Goal: Navigation & Orientation: Find specific page/section

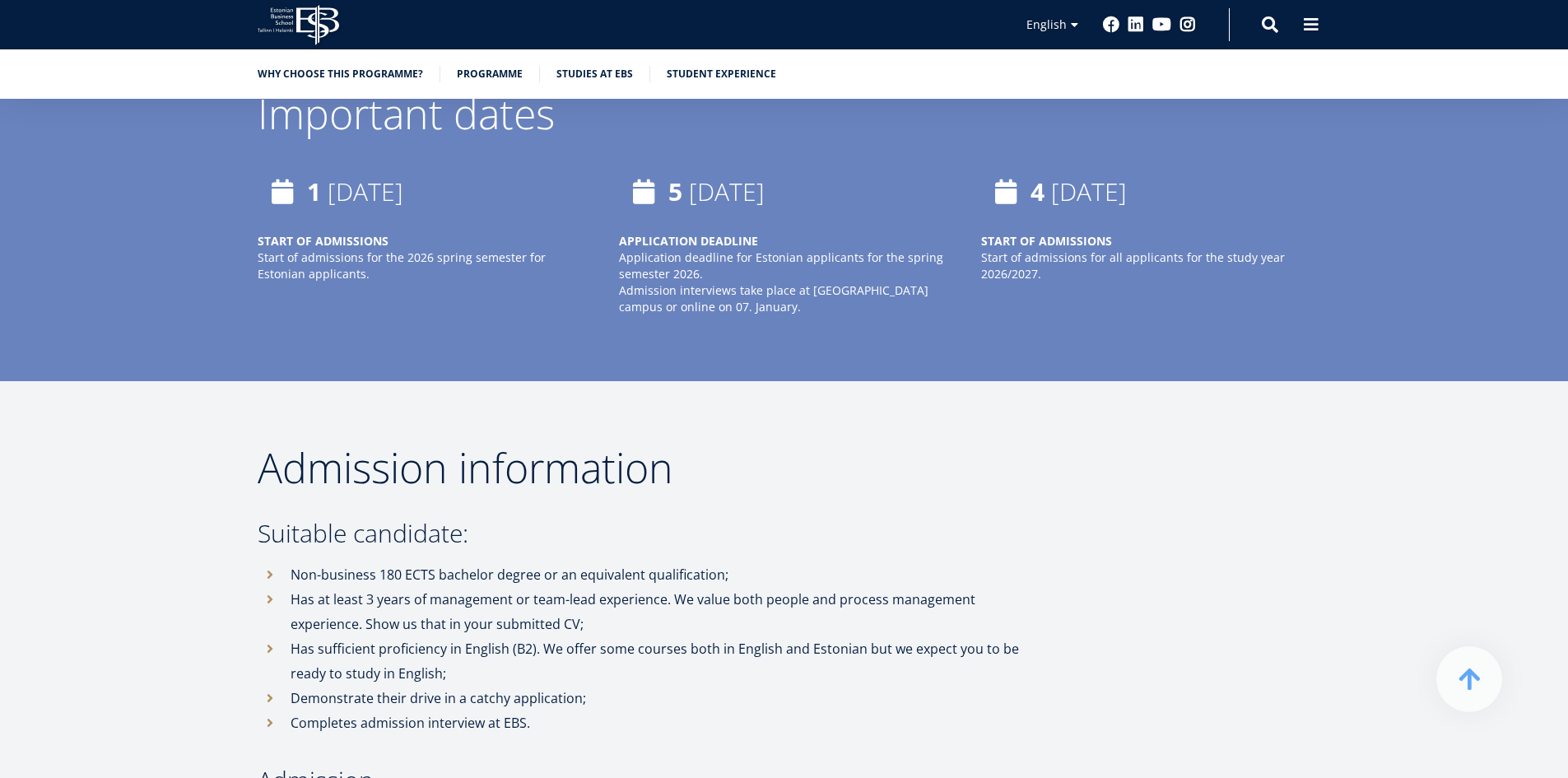
scroll to position [3952, 0]
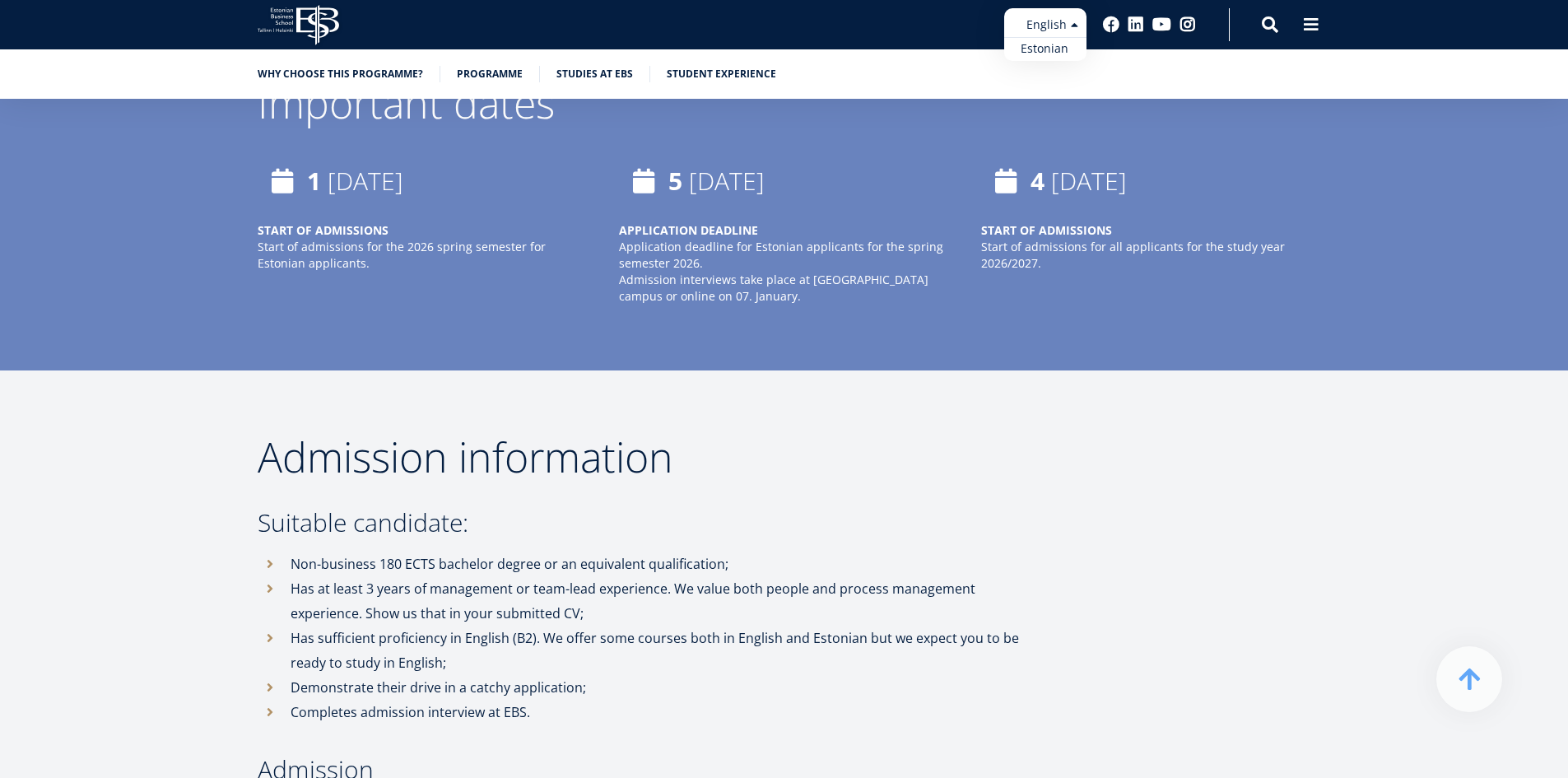
click at [1052, 34] on ul "Estonian English" at bounding box center [1045, 34] width 82 height 53
click at [1057, 54] on link "Estonian" at bounding box center [1045, 49] width 82 height 24
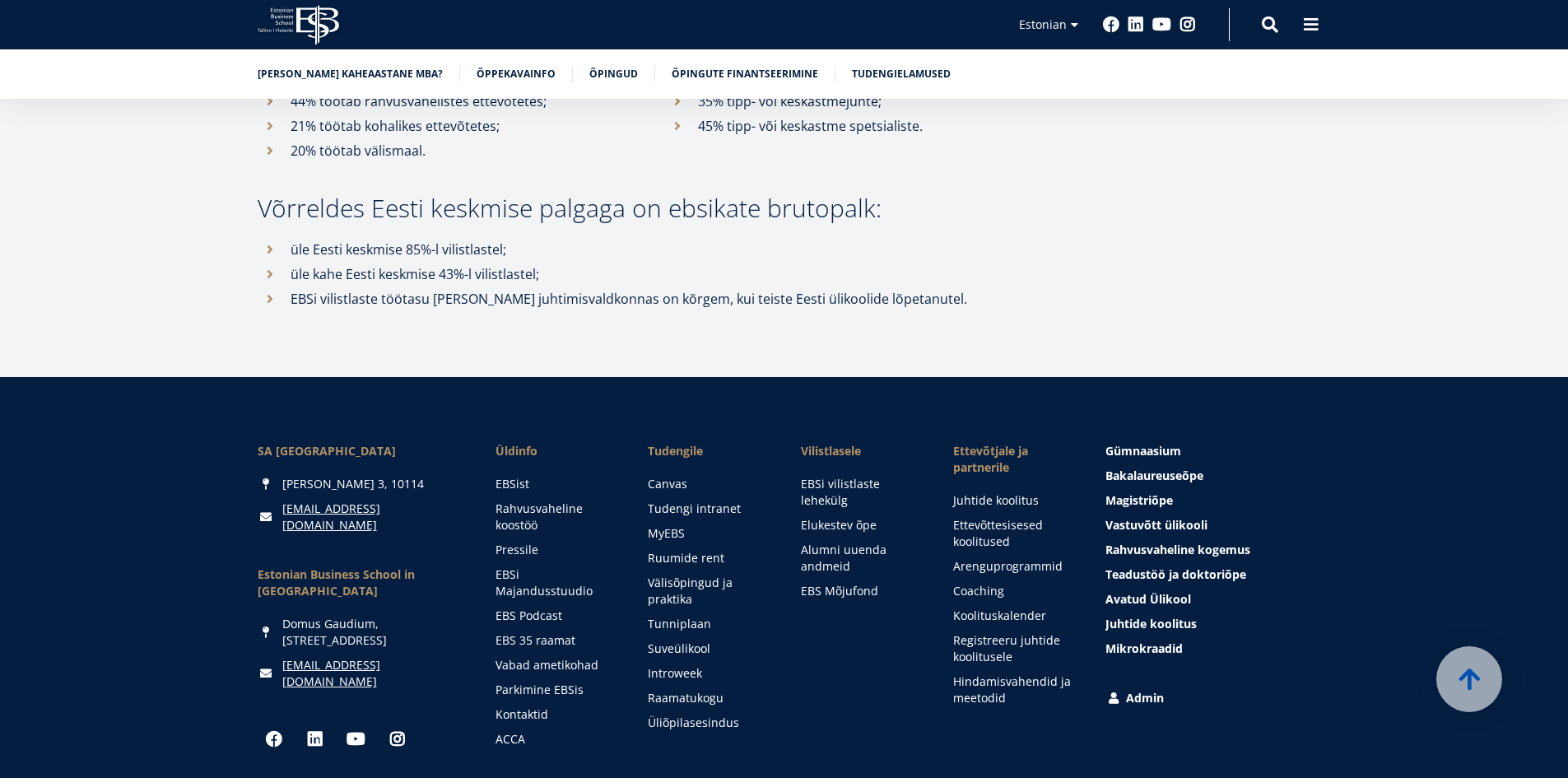
scroll to position [7952, 0]
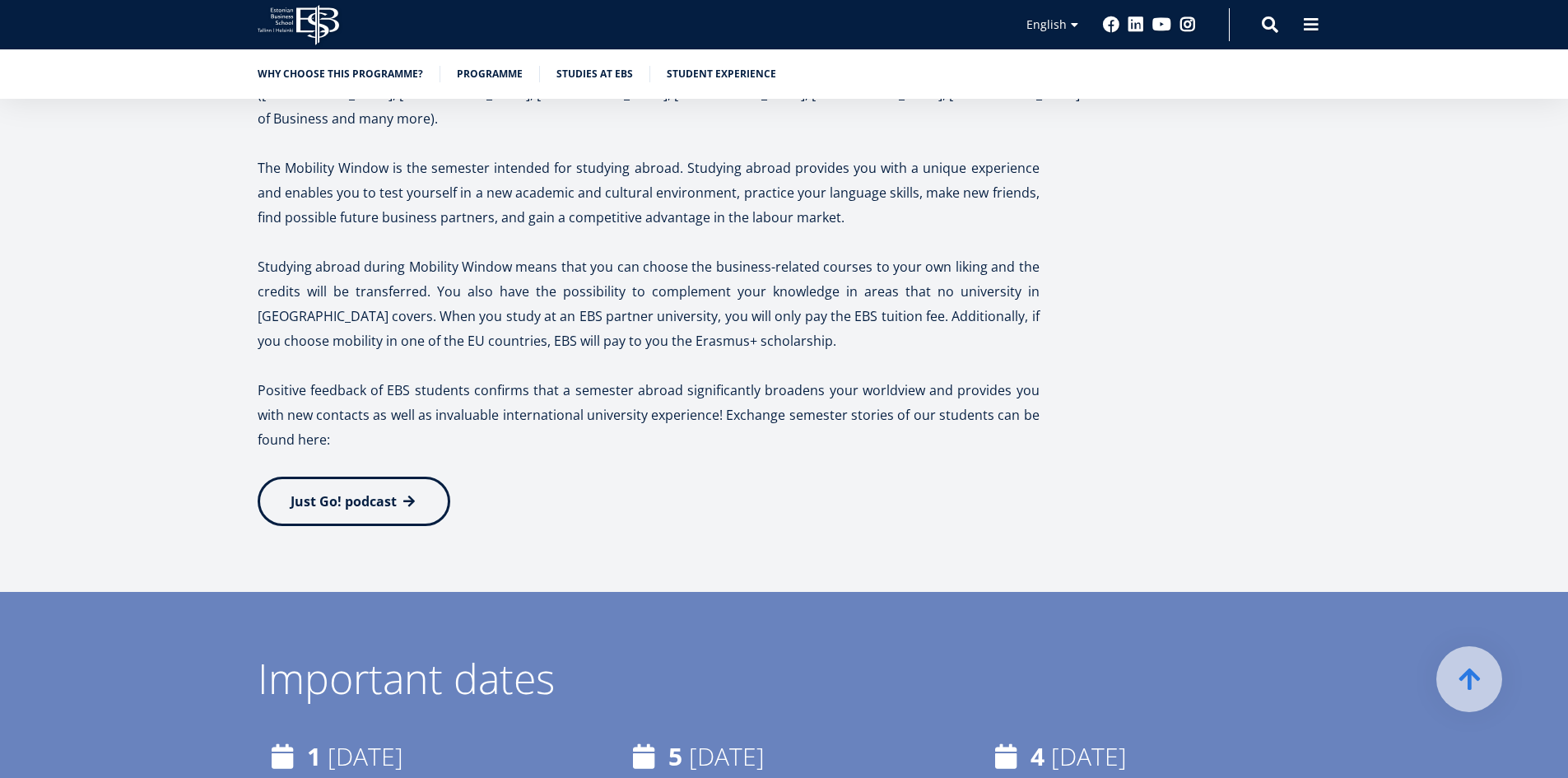
scroll to position [3376, 0]
click at [1047, 48] on link "Estonian" at bounding box center [1045, 49] width 82 height 24
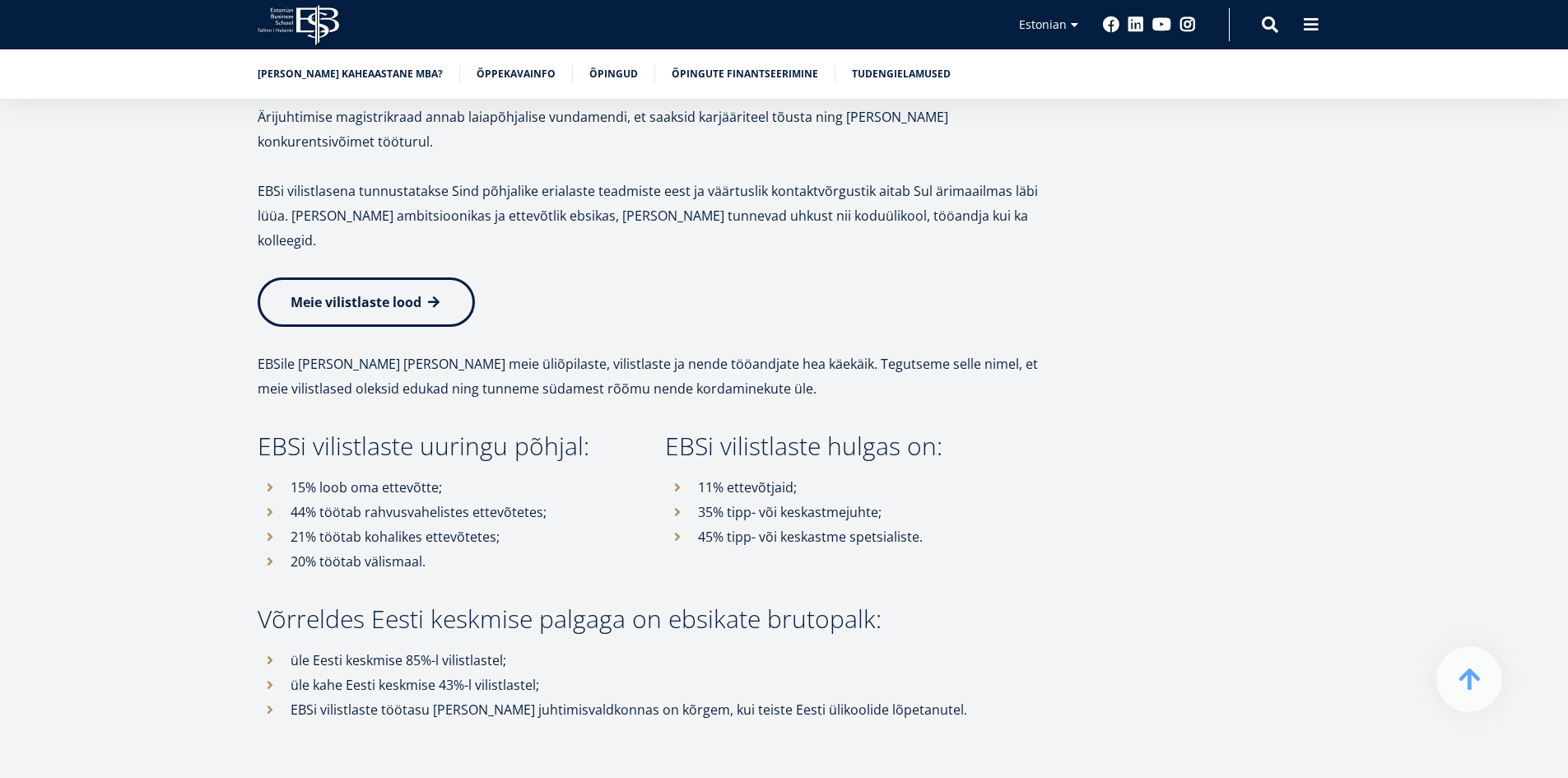
scroll to position [7493, 0]
